Goal: Information Seeking & Learning: Find specific fact

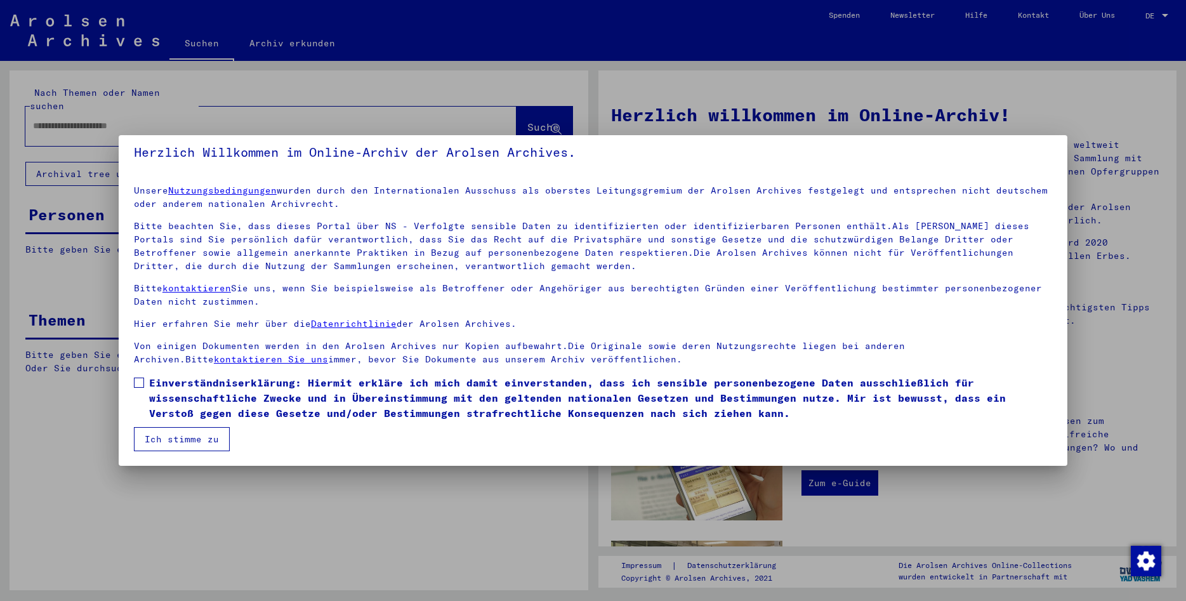
scroll to position [9, 0]
click at [136, 383] on span at bounding box center [139, 382] width 10 height 10
click at [172, 435] on button "Ich stimme zu" at bounding box center [182, 439] width 96 height 24
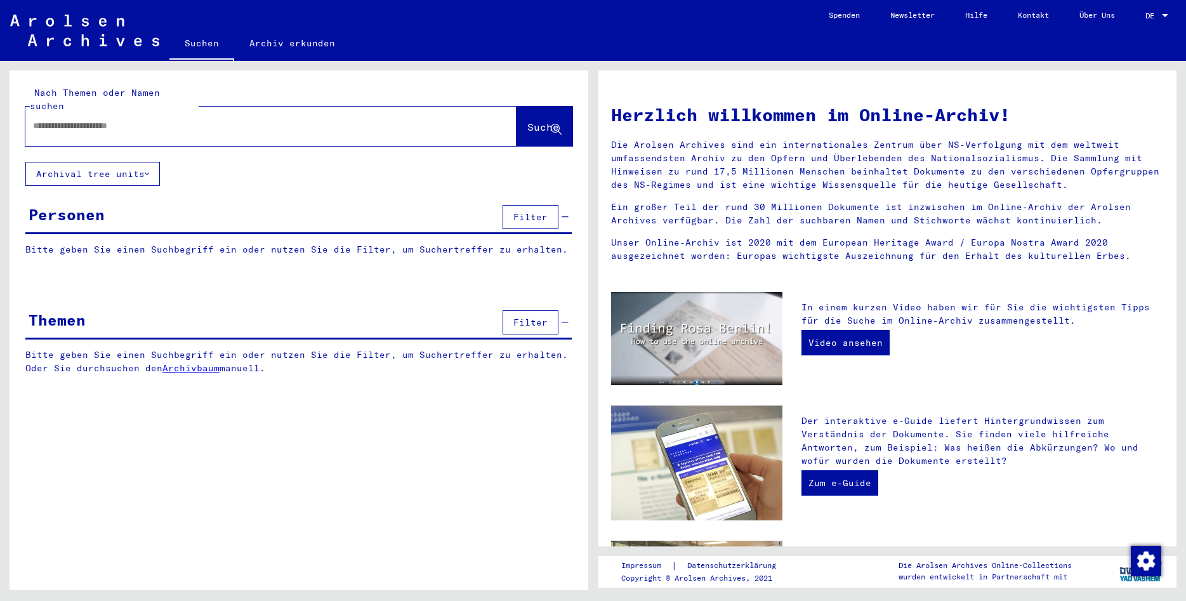
click at [49, 119] on input "text" at bounding box center [256, 125] width 446 height 13
type input "**********"
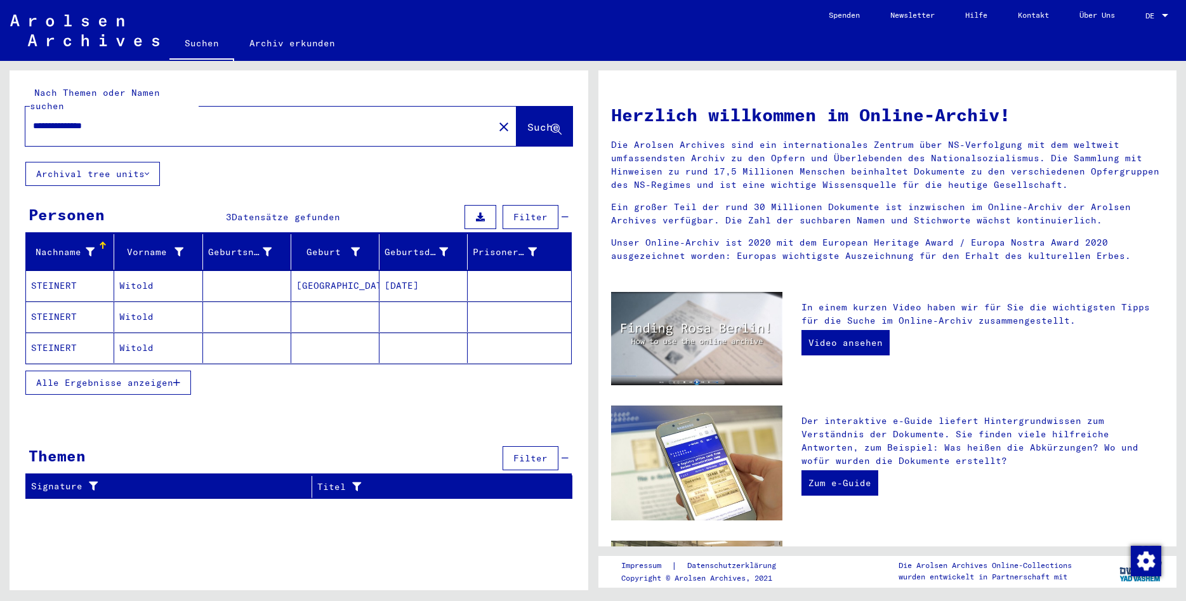
click at [420, 282] on mat-cell "[DATE]" at bounding box center [424, 285] width 88 height 30
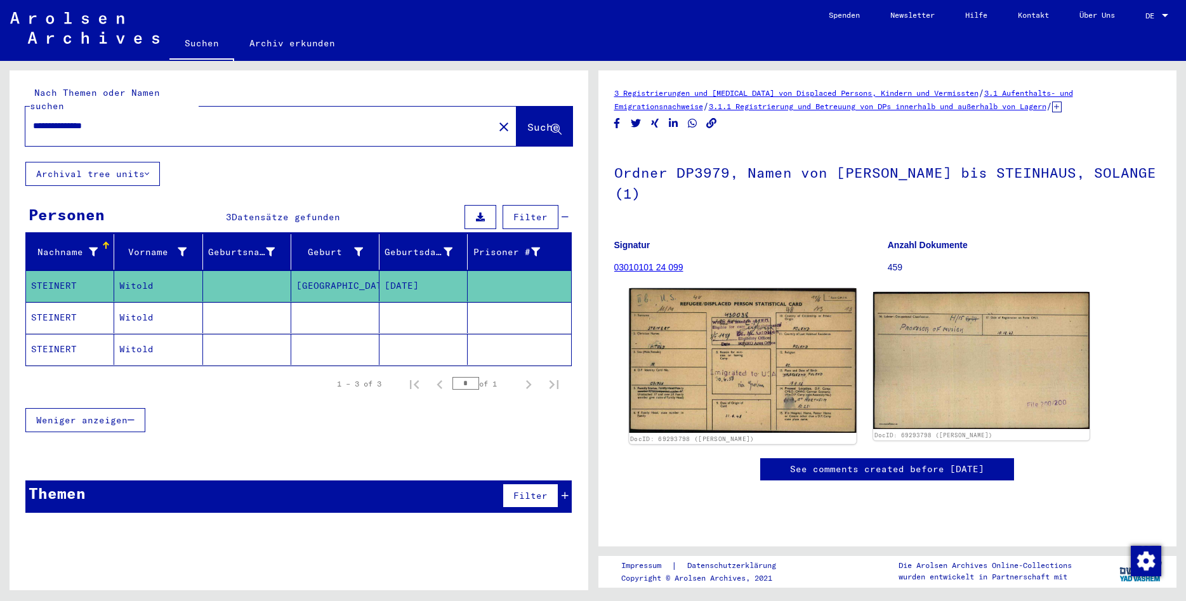
click at [778, 349] on img at bounding box center [742, 360] width 227 height 145
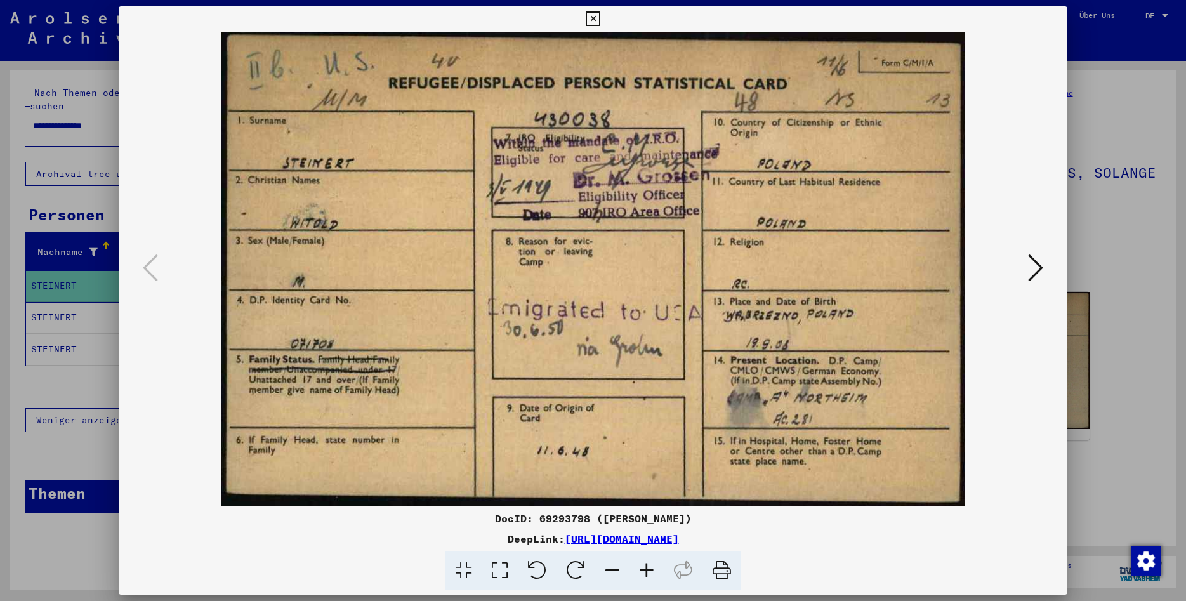
click at [1040, 266] on icon at bounding box center [1035, 268] width 15 height 30
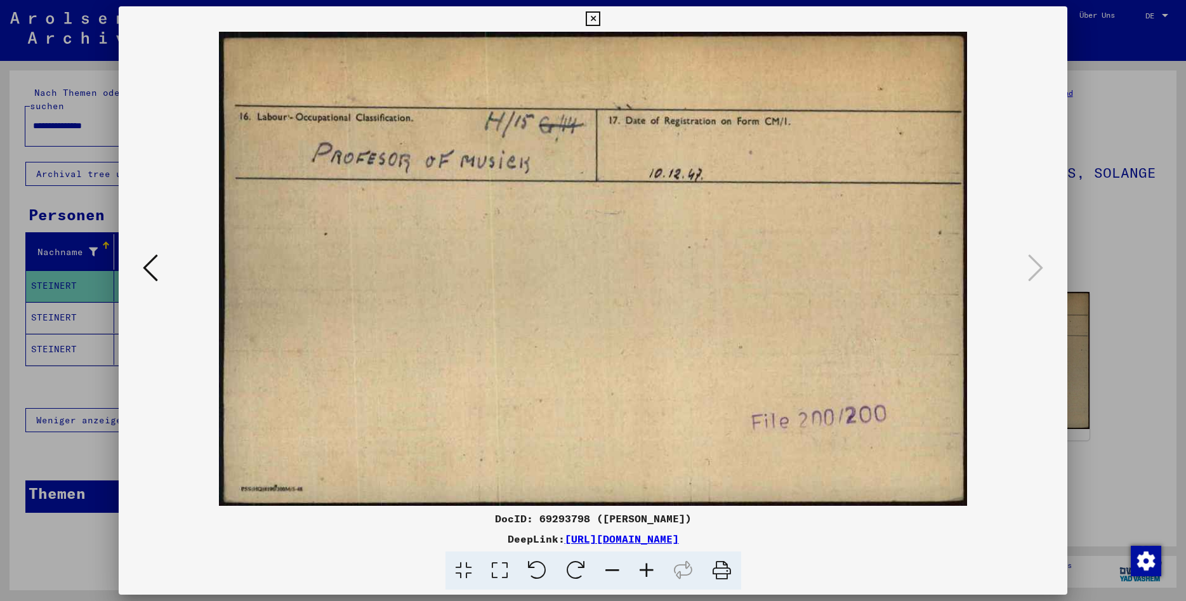
click at [157, 274] on button at bounding box center [150, 269] width 23 height 36
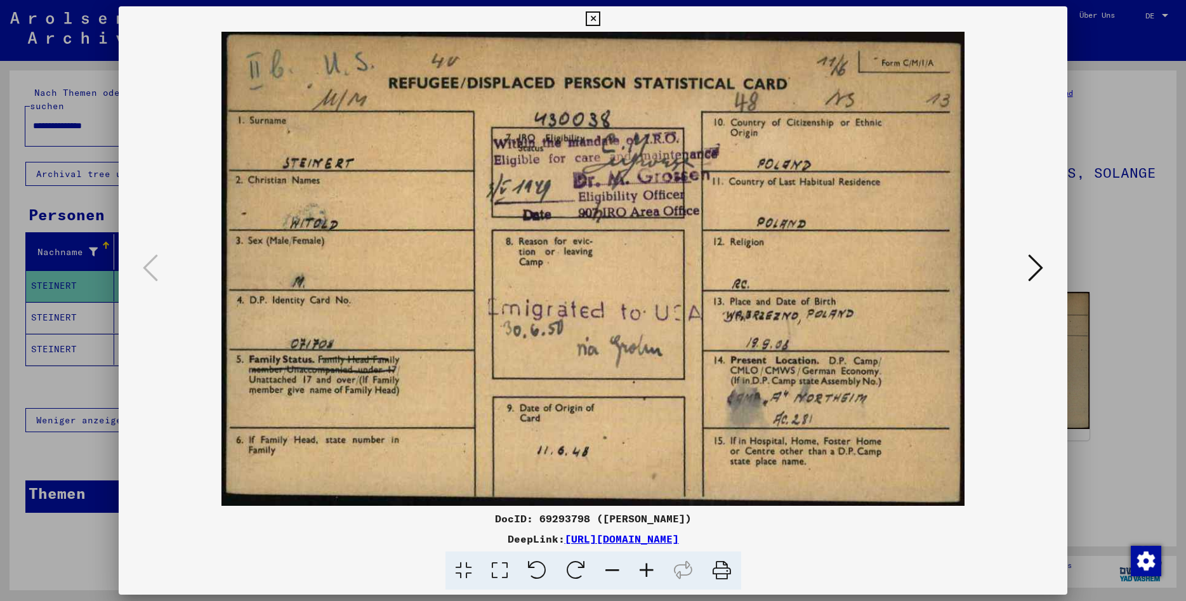
click at [600, 23] on icon at bounding box center [593, 18] width 15 height 15
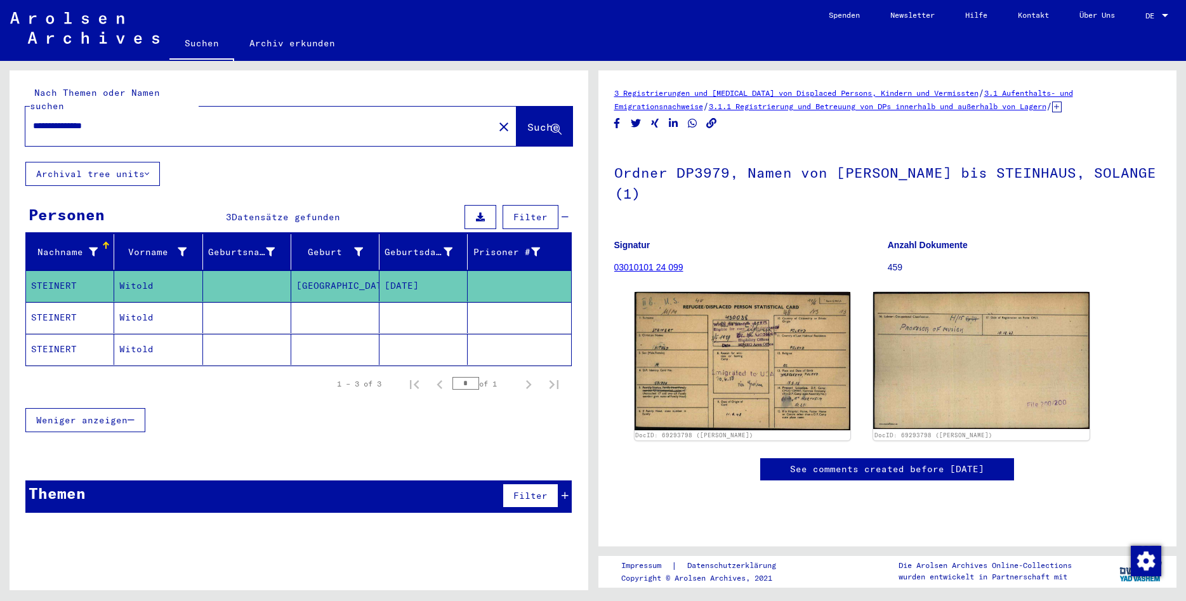
click at [192, 311] on mat-cell "Witold" at bounding box center [158, 317] width 88 height 31
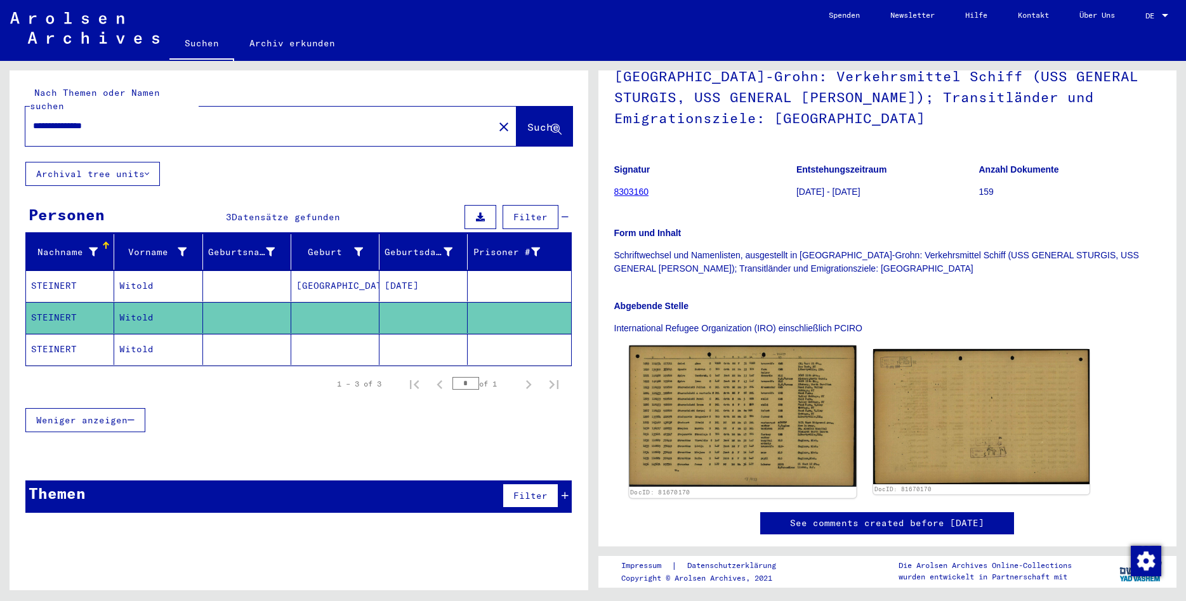
scroll to position [137, 0]
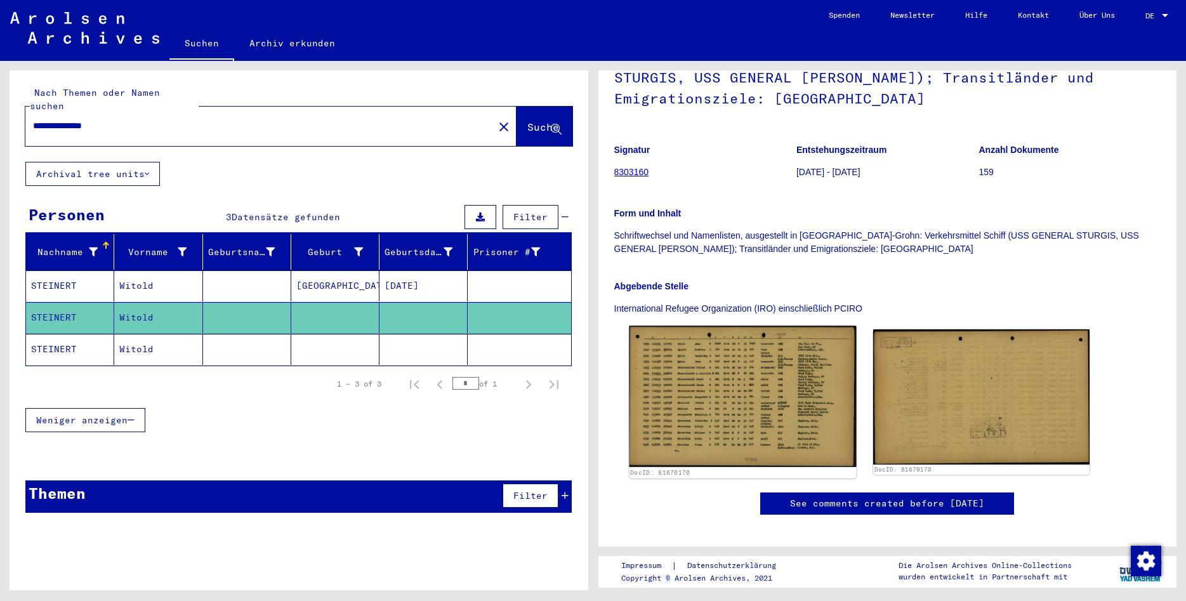
click at [750, 397] on img at bounding box center [742, 397] width 227 height 142
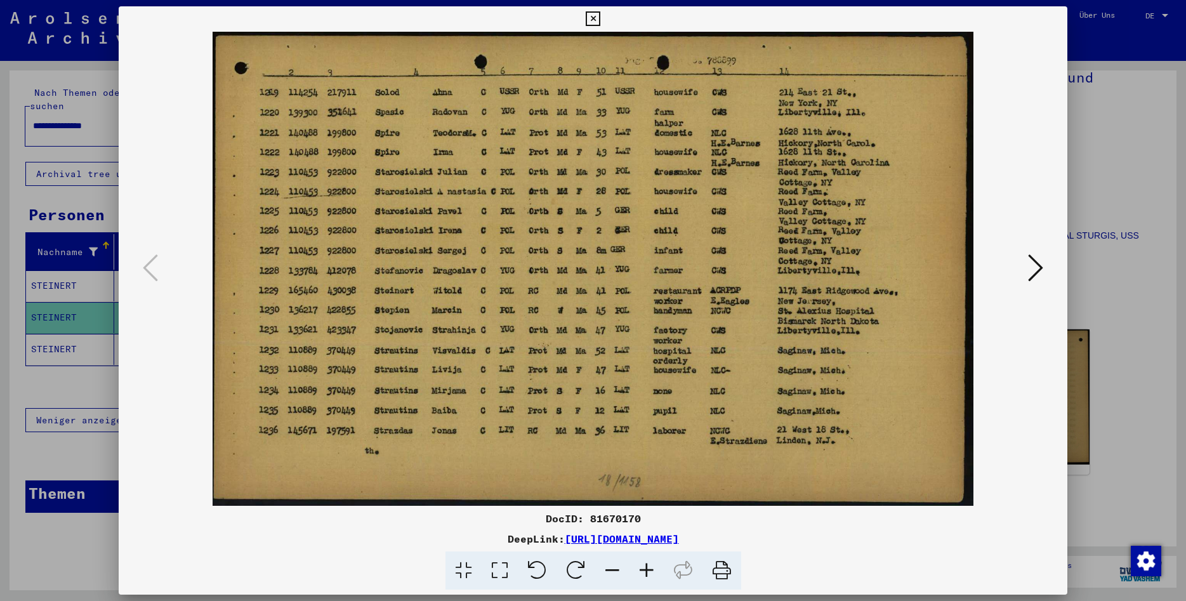
click at [1042, 271] on icon at bounding box center [1035, 268] width 15 height 30
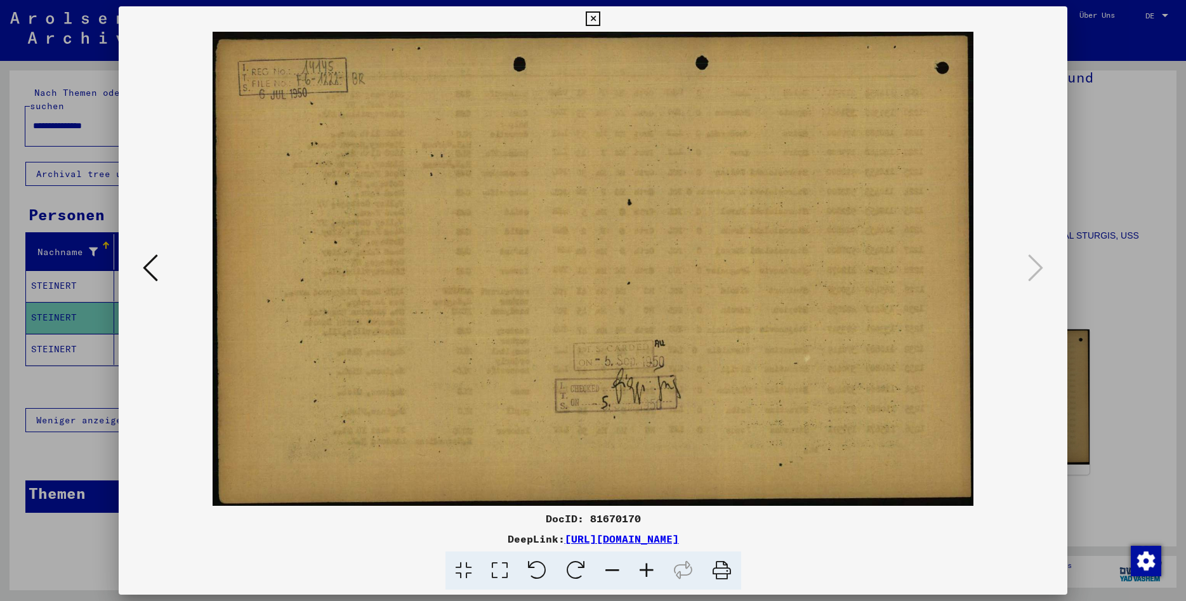
click at [600, 18] on icon at bounding box center [593, 18] width 15 height 15
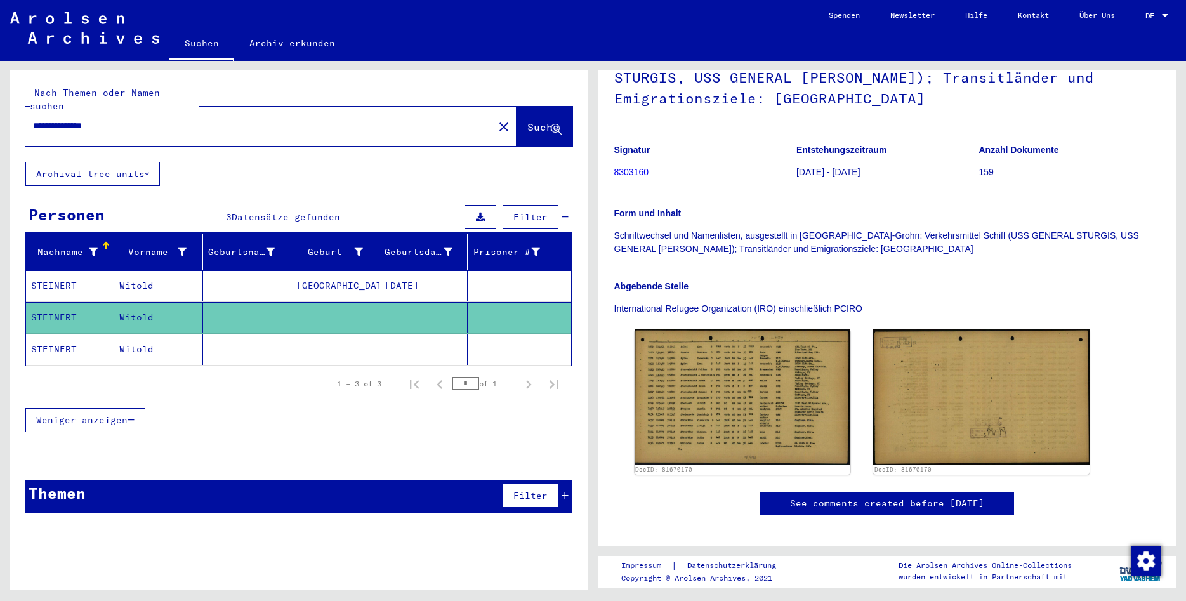
click at [159, 334] on mat-cell "Witold" at bounding box center [158, 349] width 88 height 31
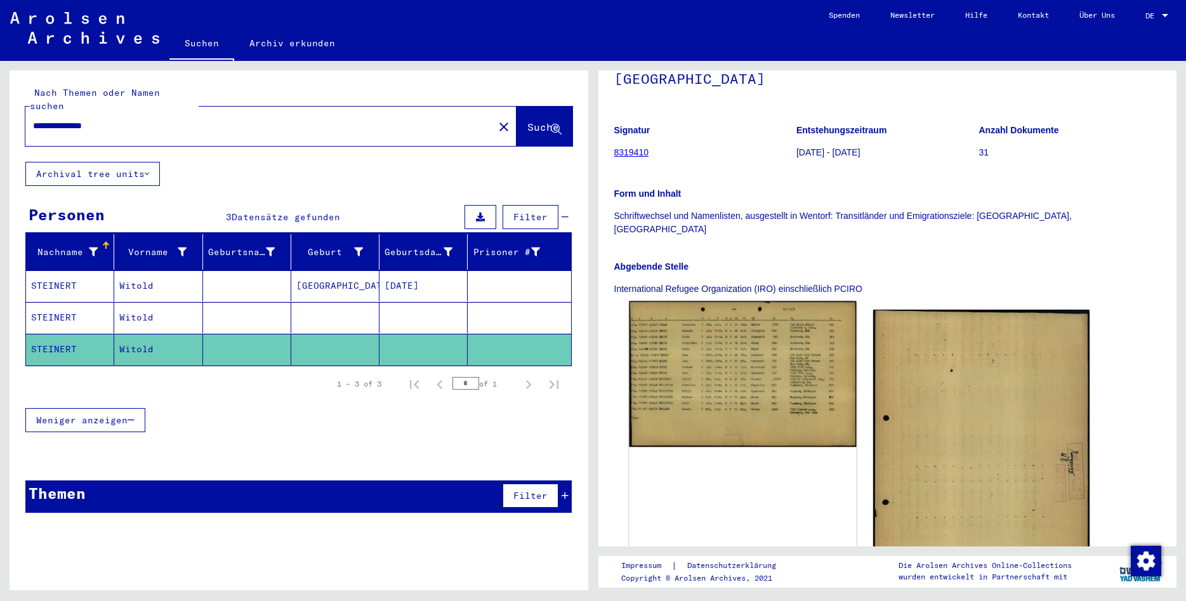
scroll to position [137, 0]
click at [771, 376] on img at bounding box center [742, 373] width 227 height 146
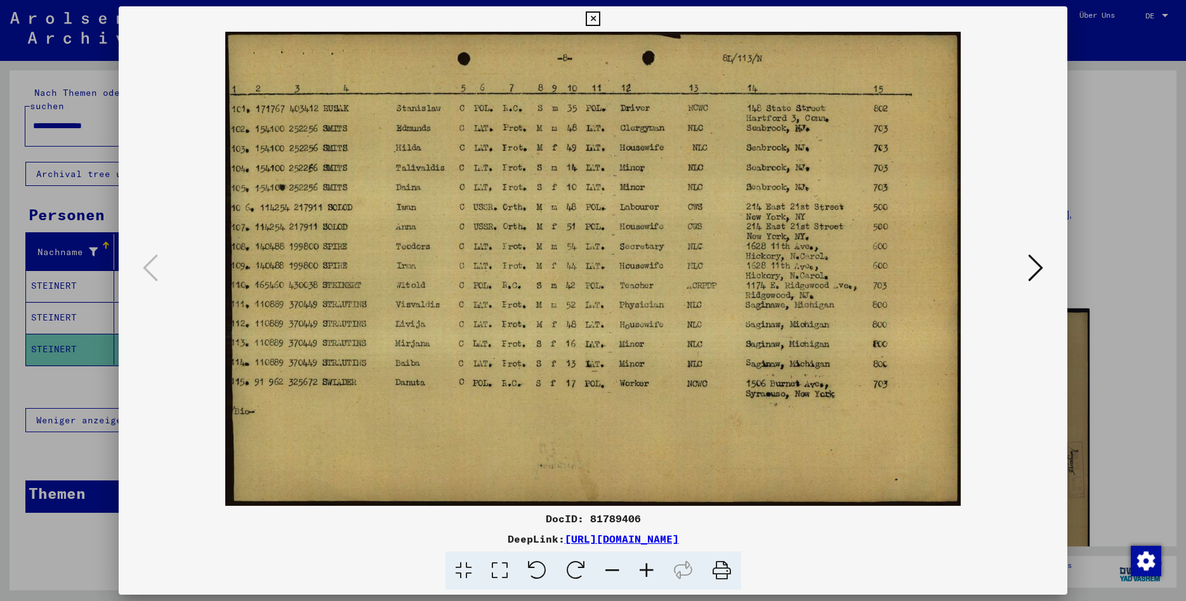
click at [600, 17] on icon at bounding box center [593, 18] width 15 height 15
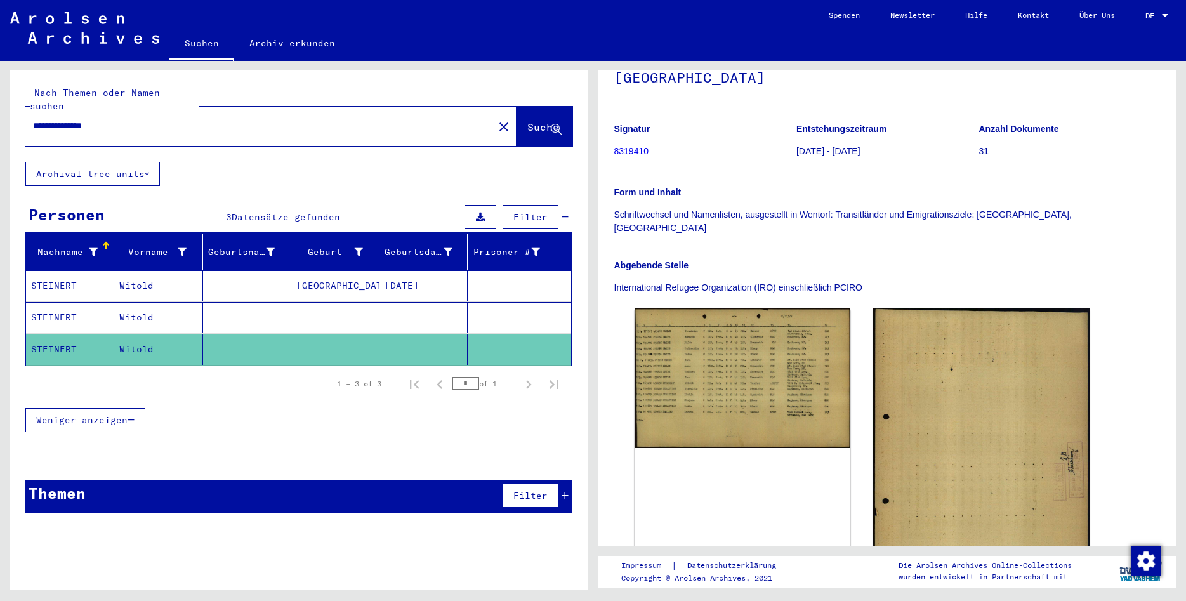
click at [347, 270] on mat-cell "[GEOGRAPHIC_DATA]" at bounding box center [335, 285] width 88 height 31
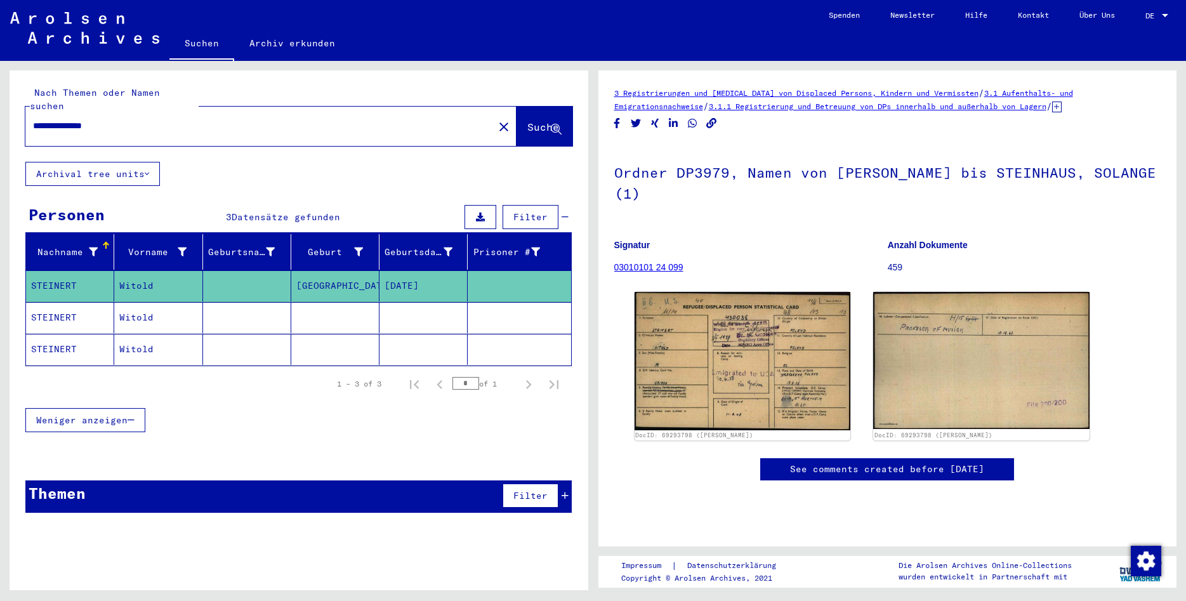
click at [494, 205] on button at bounding box center [481, 217] width 32 height 24
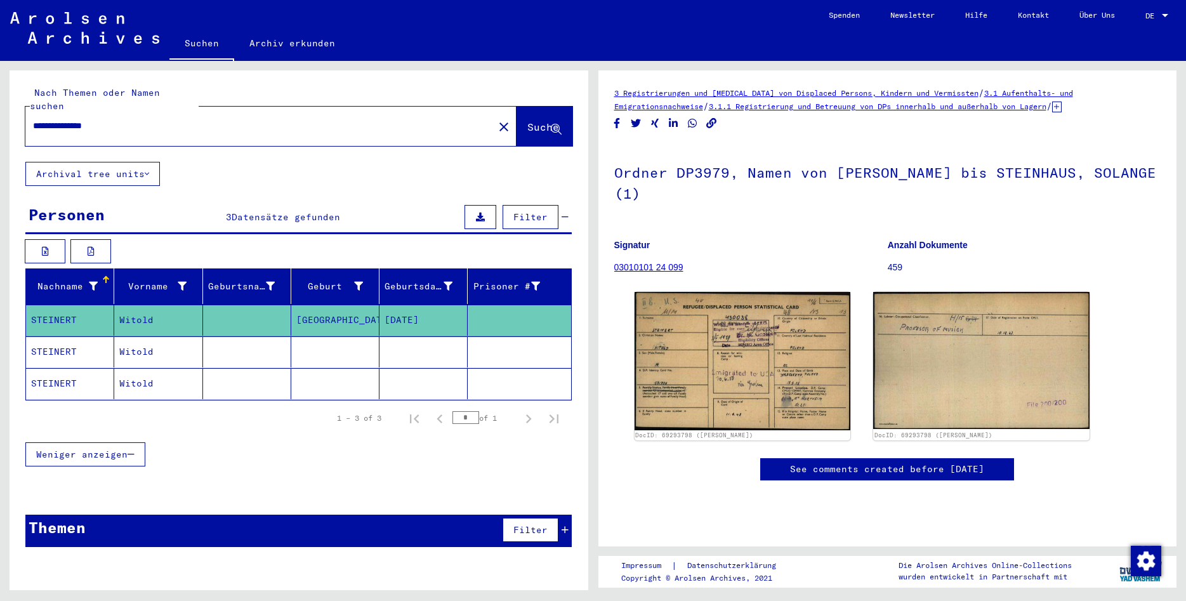
click at [571, 204] on div "Personen 3 Datensätze gefunden Filter" at bounding box center [298, 218] width 546 height 32
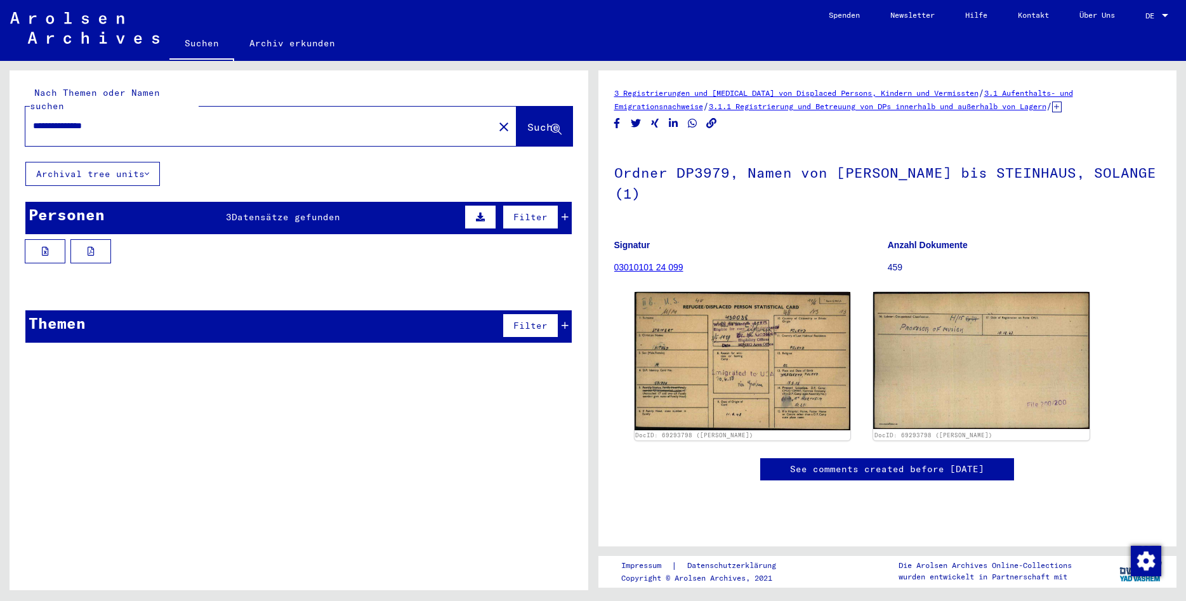
click at [571, 204] on div "Personen 3 Datensätze gefunden Filter" at bounding box center [298, 218] width 546 height 32
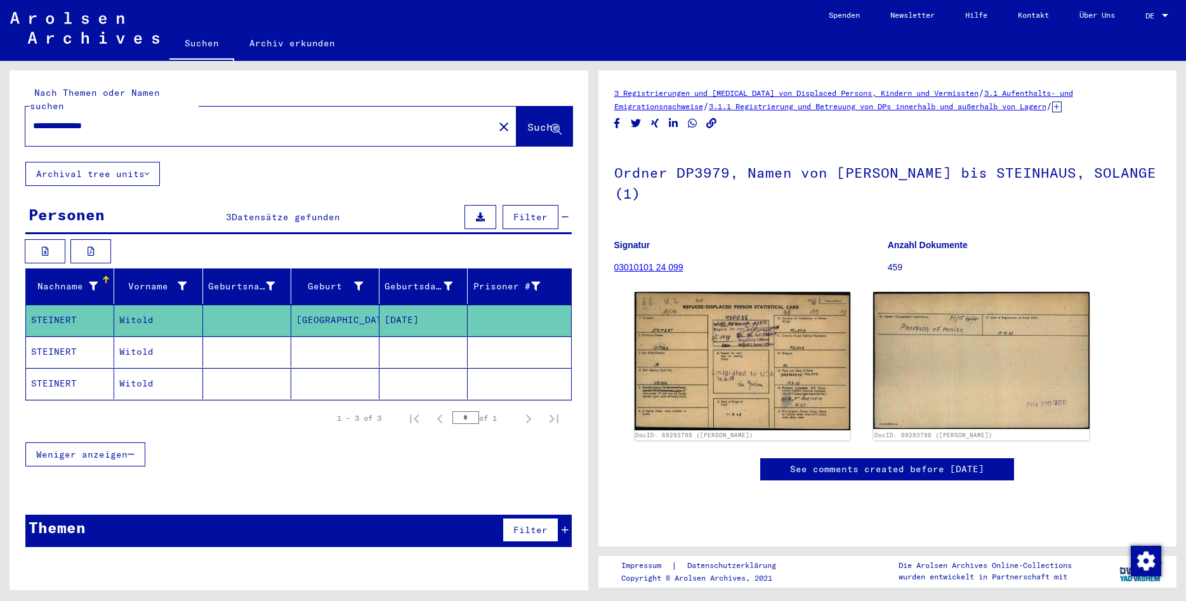
click at [713, 121] on icon "Copy link" at bounding box center [711, 123] width 13 height 11
